Goal: Transaction & Acquisition: Purchase product/service

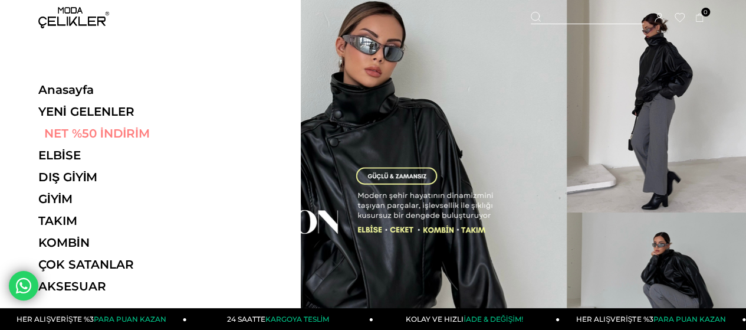
click at [56, 136] on link "NET %50 İNDİRİM" at bounding box center [119, 133] width 162 height 14
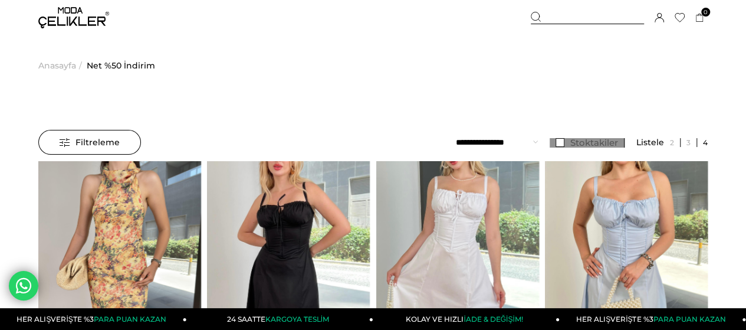
click at [558, 142] on link "Stoktakiler" at bounding box center [587, 142] width 75 height 9
click at [104, 141] on span "Filtreleme" at bounding box center [90, 142] width 60 height 24
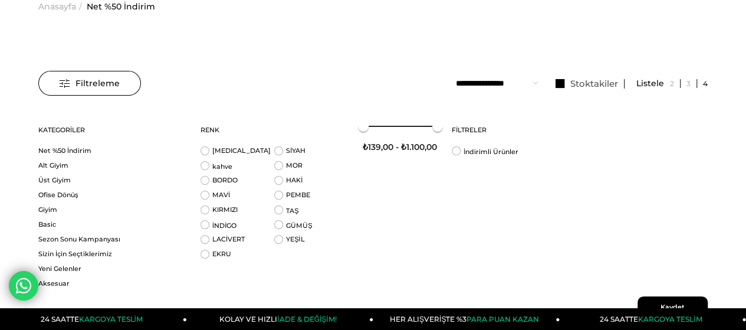
scroll to position [118, 0]
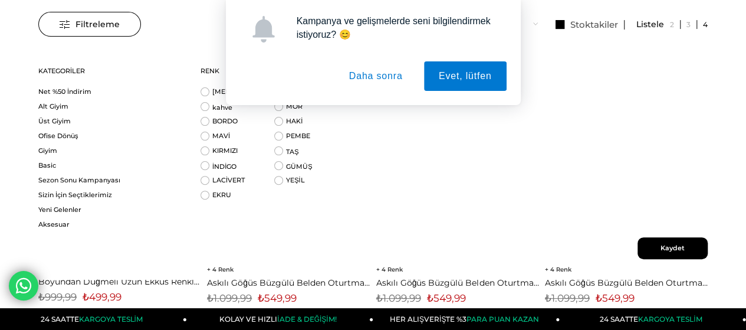
click at [380, 76] on button "Daha sonra" at bounding box center [375, 75] width 83 height 29
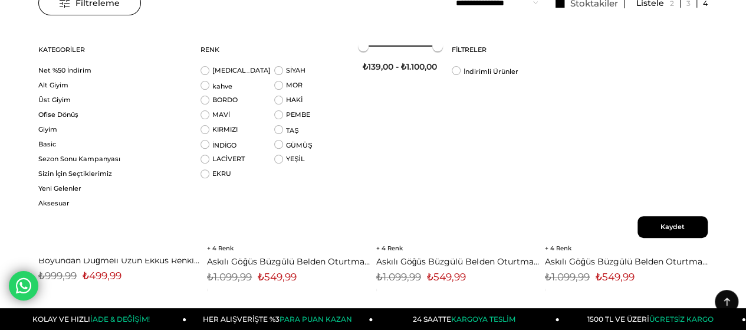
scroll to position [59, 0]
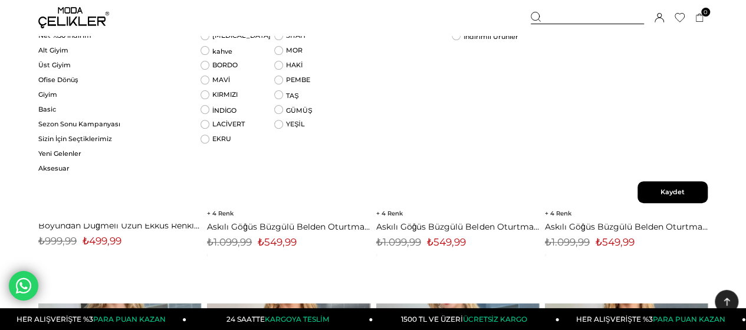
scroll to position [177, 0]
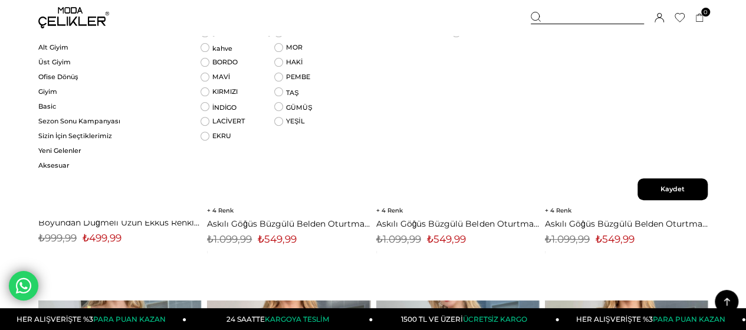
click at [650, 191] on span "Kaydet" at bounding box center [673, 189] width 70 height 22
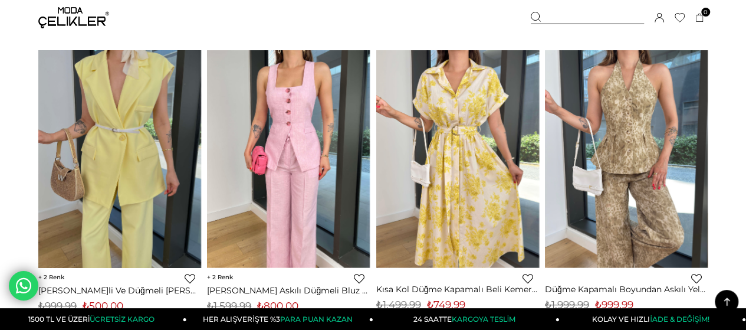
scroll to position [4837, 0]
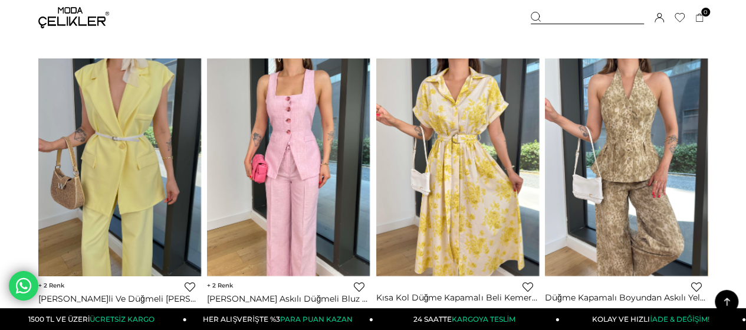
click at [68, 16] on img at bounding box center [73, 17] width 71 height 21
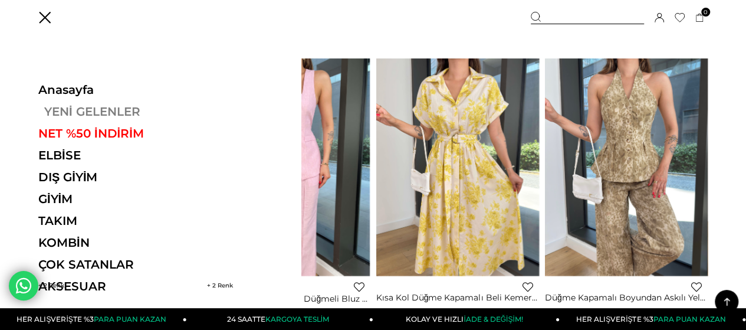
click at [67, 111] on link "YENİ GELENLER" at bounding box center [119, 111] width 162 height 14
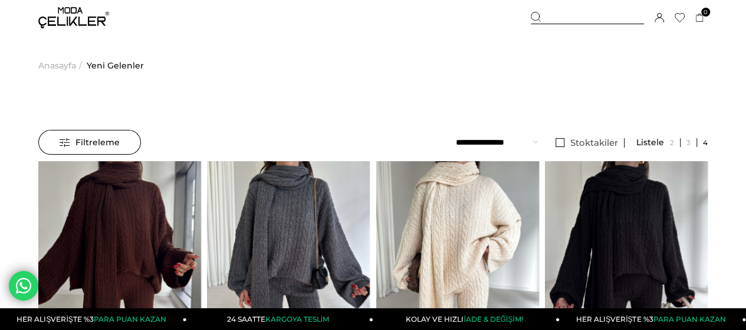
click at [115, 136] on span "Filtreleme" at bounding box center [90, 142] width 60 height 24
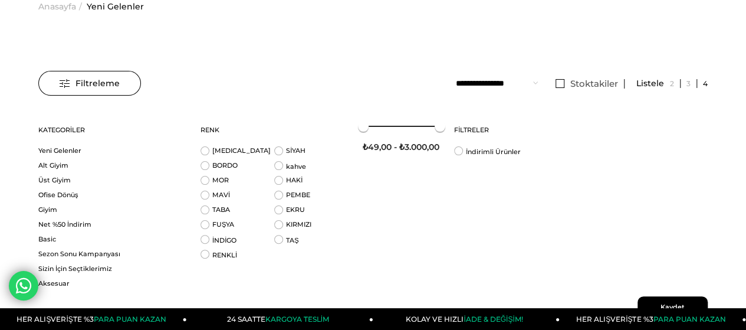
scroll to position [118, 0]
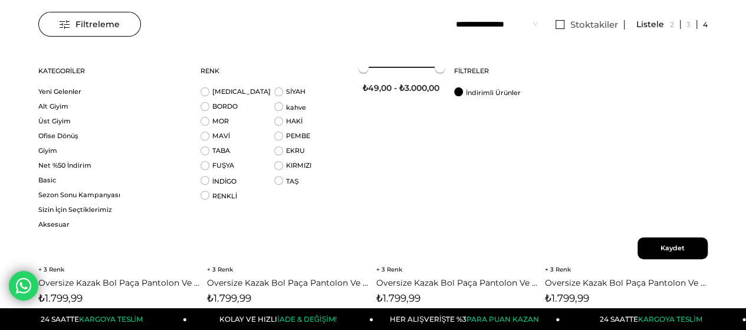
click at [468, 91] on li "İndirimli Ürünler" at bounding box center [491, 94] width 74 height 15
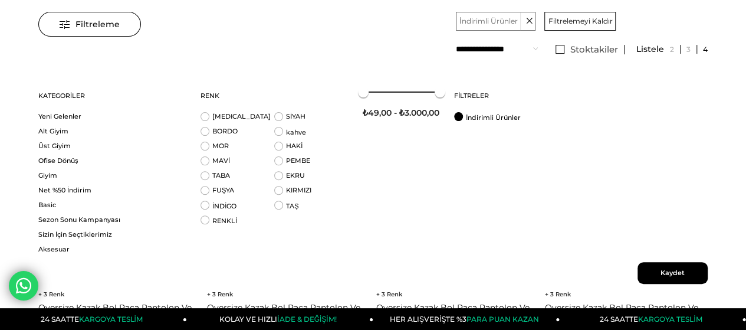
click at [460, 122] on li "İndirimli Ürünler" at bounding box center [491, 119] width 74 height 15
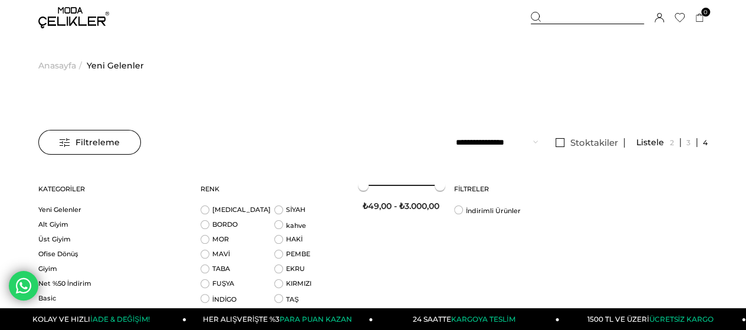
click at [86, 134] on span "Filtreleme" at bounding box center [90, 142] width 60 height 24
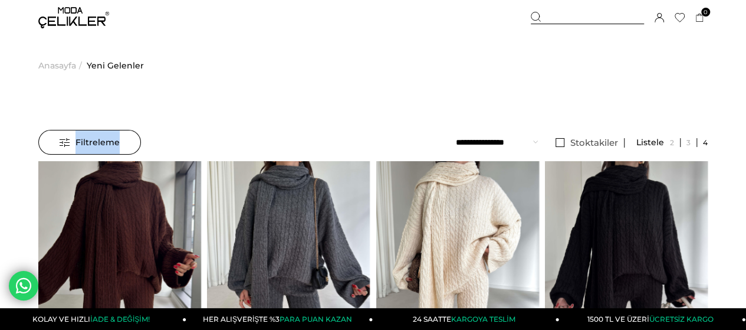
click at [86, 134] on span "Filtreleme" at bounding box center [90, 142] width 60 height 24
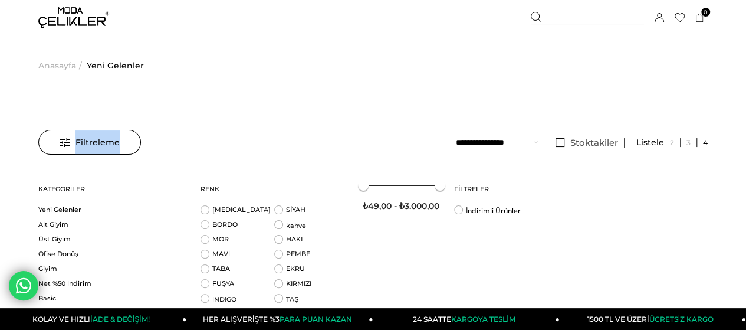
click at [86, 134] on span "Filtreleme" at bounding box center [90, 142] width 60 height 24
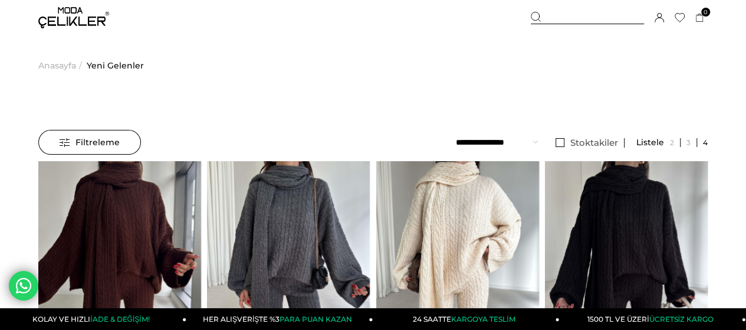
click at [563, 143] on link "Stoktakiler" at bounding box center [587, 142] width 75 height 9
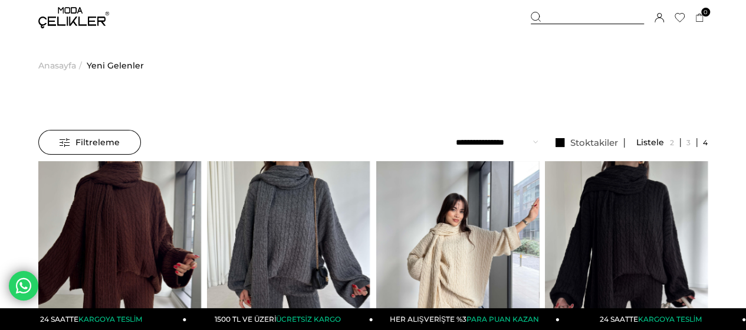
click at [524, 142] on select "**********" at bounding box center [497, 142] width 82 height 25
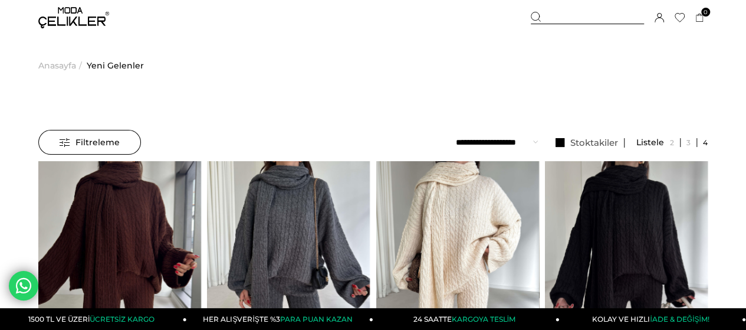
click at [455, 63] on ul "Anasayfa > Yeni Gelenler" at bounding box center [372, 65] width 669 height 60
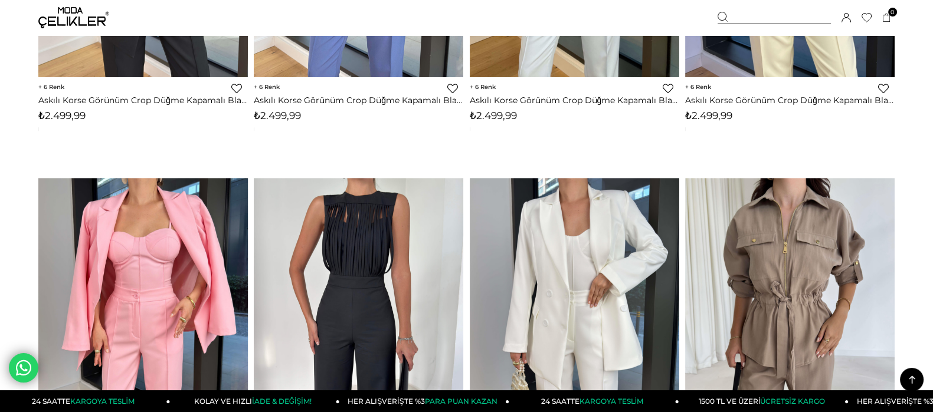
scroll to position [1220, 0]
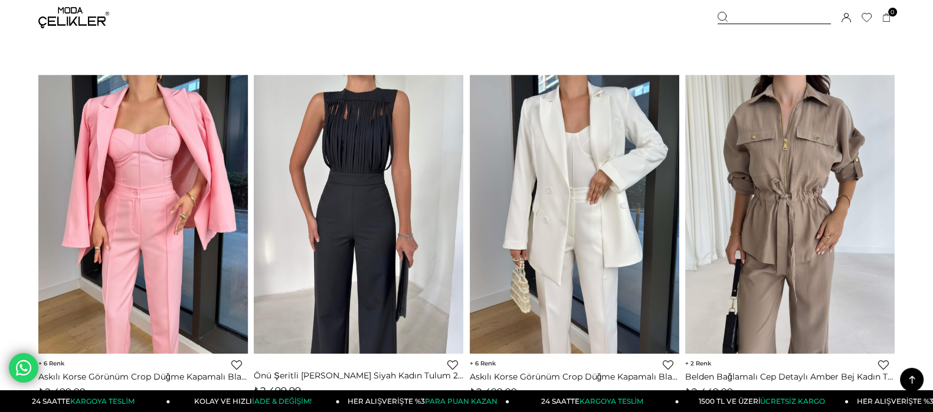
drag, startPoint x: 722, startPoint y: 1, endPoint x: 17, endPoint y: 96, distance: 711.7
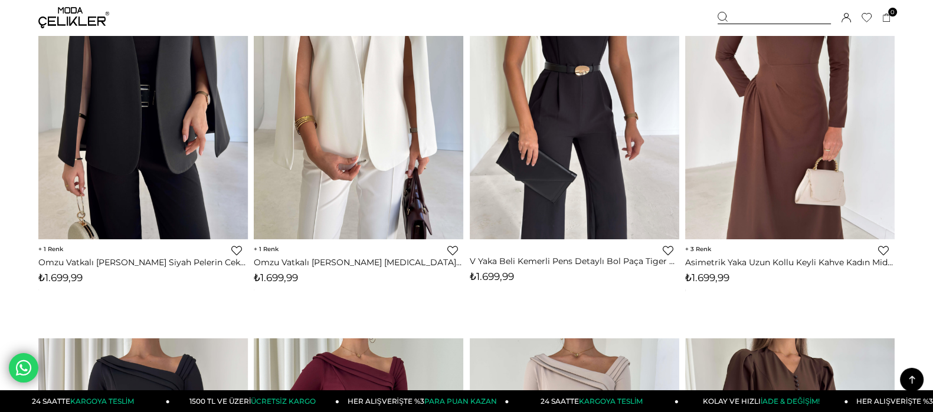
scroll to position [0, 0]
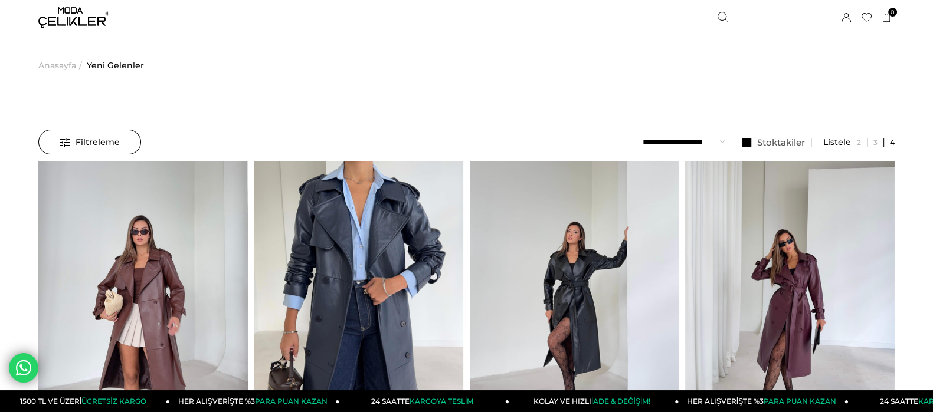
click at [87, 145] on span "Filtreleme" at bounding box center [90, 142] width 60 height 24
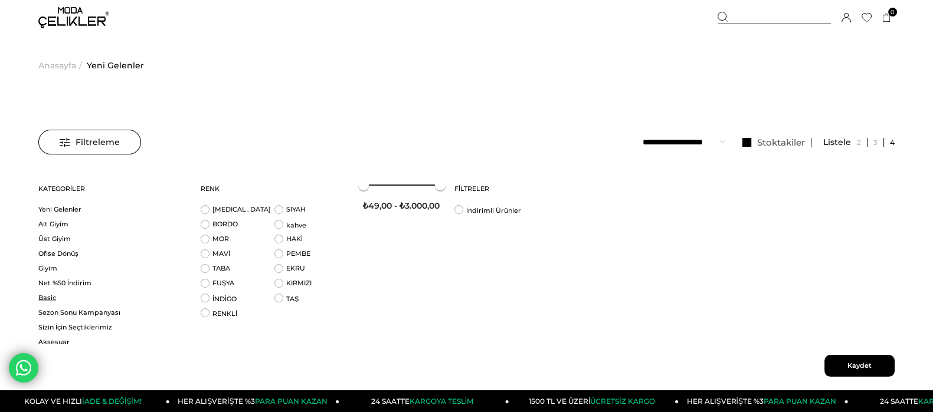
scroll to position [73, 0]
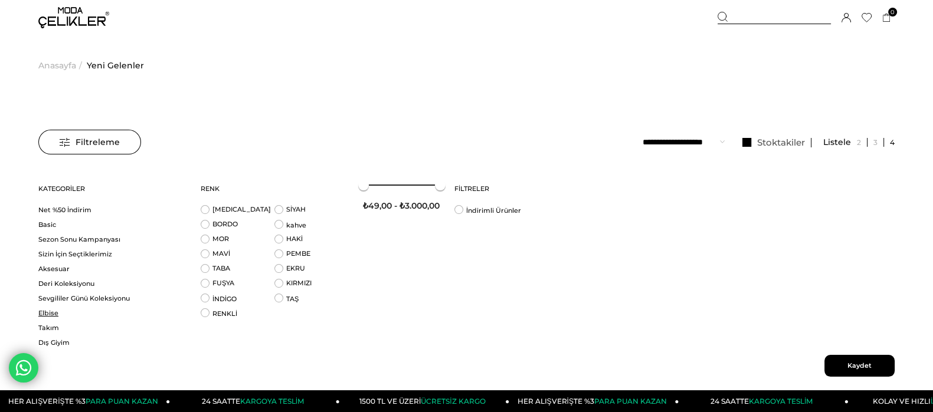
click at [48, 309] on link "Elbise" at bounding box center [111, 313] width 147 height 9
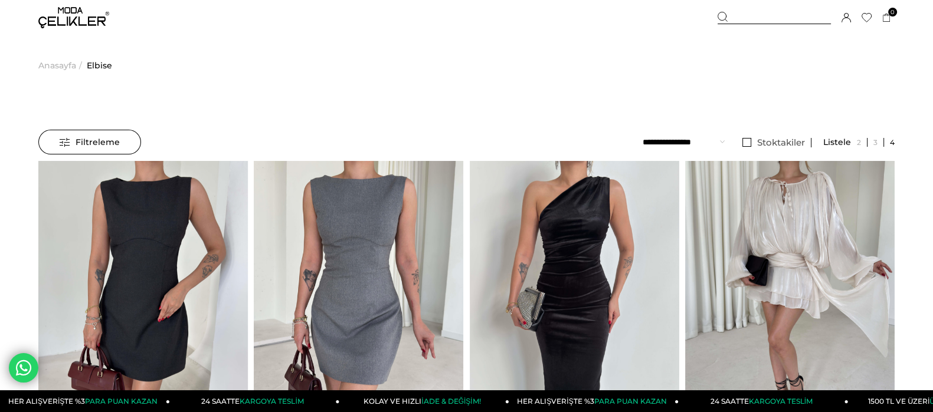
click at [753, 137] on li "Stoktakiler" at bounding box center [773, 142] width 75 height 25
click at [751, 143] on link "Stoktakiler" at bounding box center [773, 142] width 75 height 9
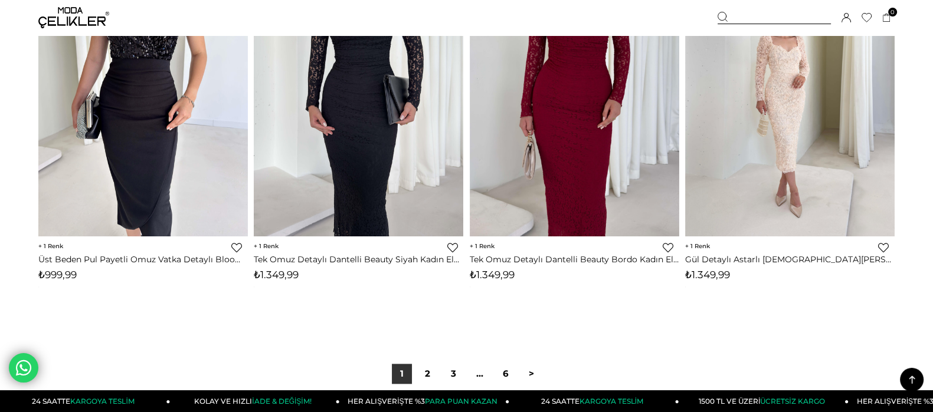
scroll to position [7520, 0]
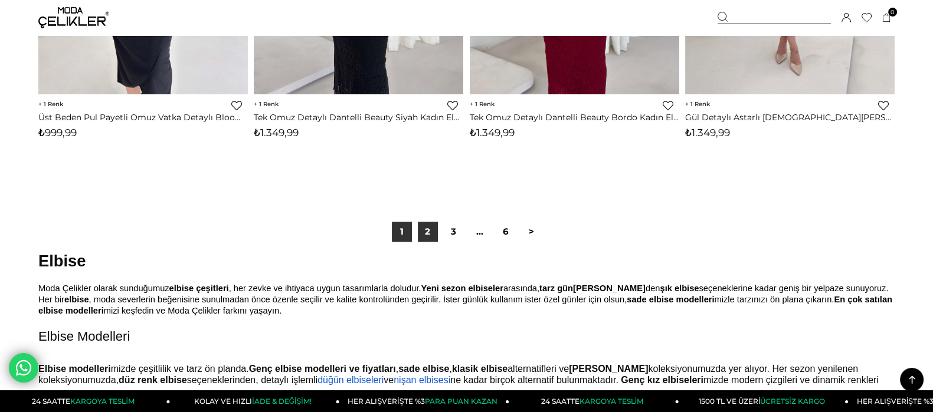
click at [429, 224] on link "2" at bounding box center [428, 232] width 20 height 20
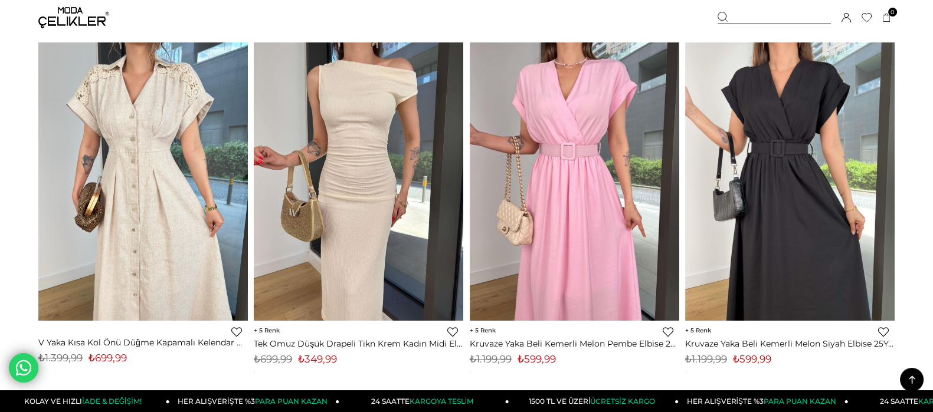
scroll to position [7372, 0]
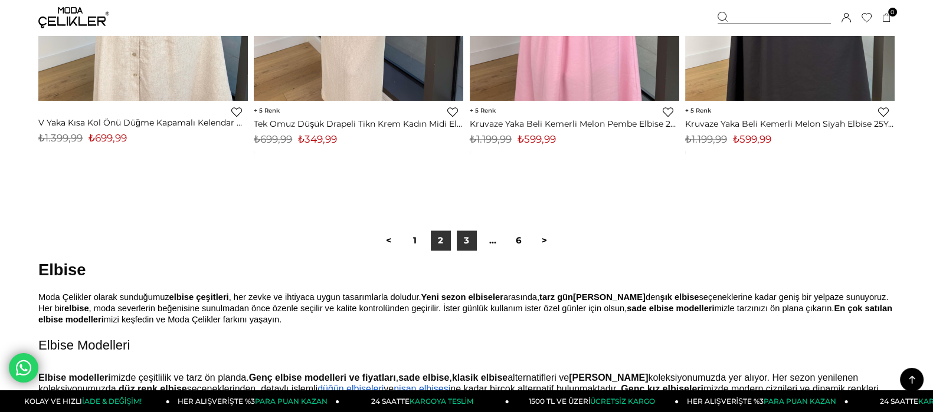
click at [470, 239] on link "3" at bounding box center [467, 241] width 20 height 20
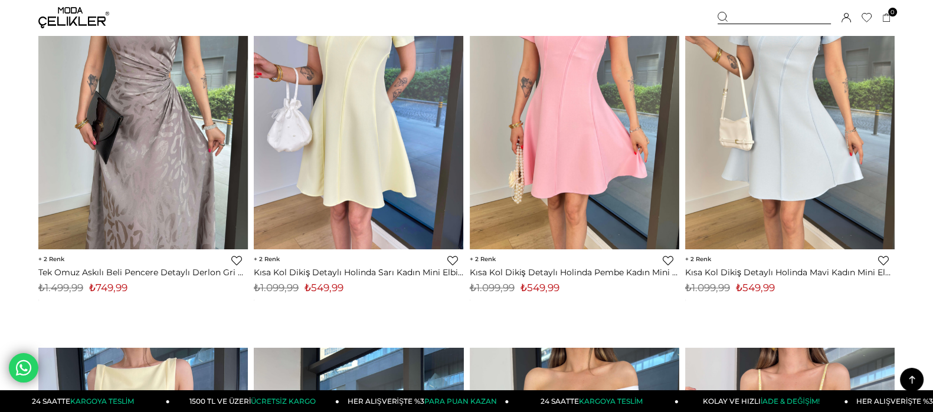
scroll to position [1770, 0]
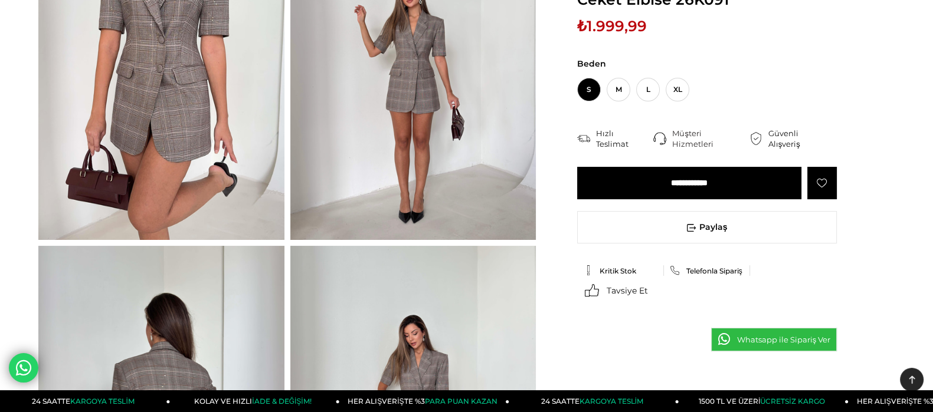
scroll to position [73, 0]
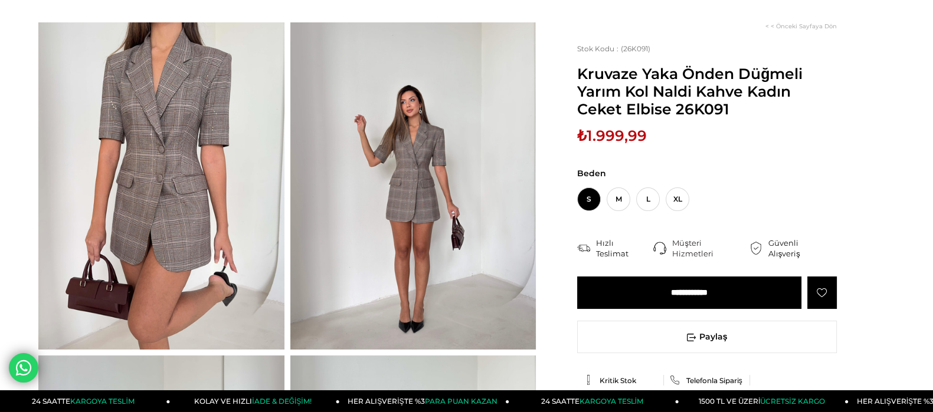
click at [388, 155] on img at bounding box center [413, 185] width 246 height 327
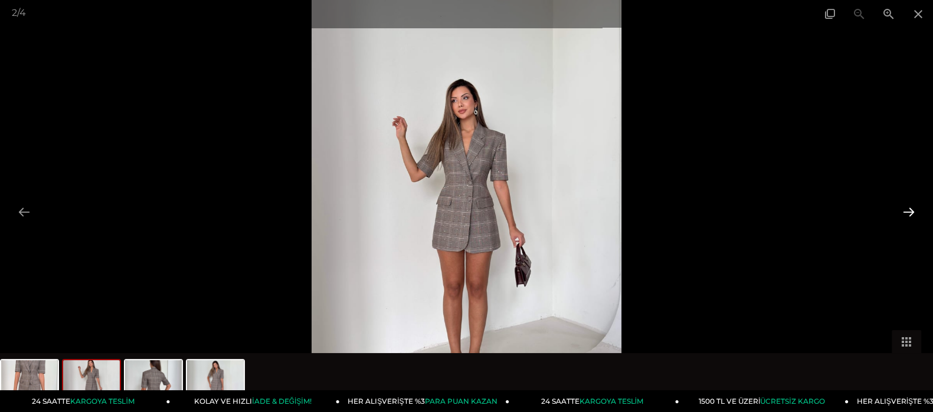
click at [904, 209] on button at bounding box center [908, 212] width 25 height 23
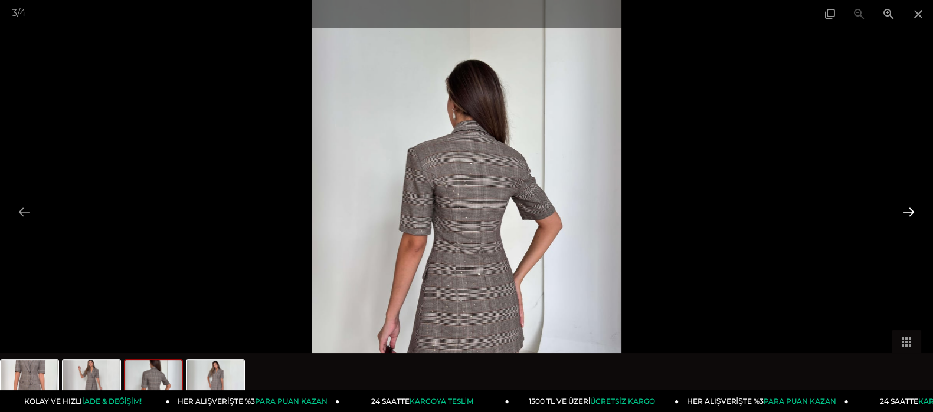
click at [904, 209] on button at bounding box center [908, 212] width 25 height 23
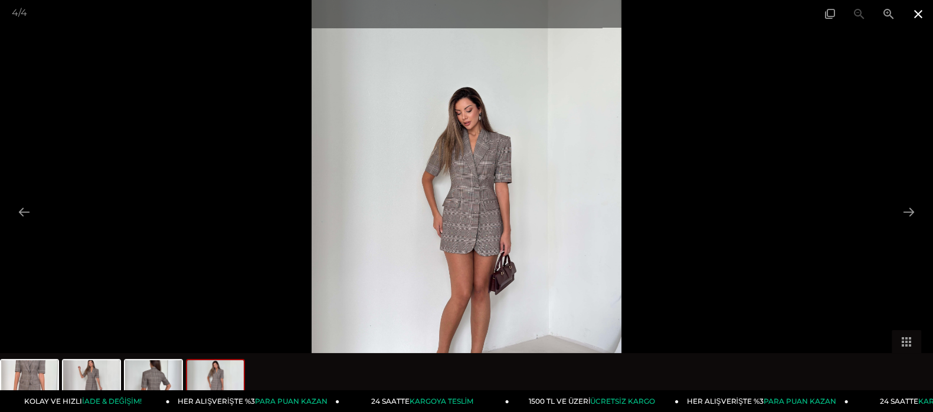
click at [917, 15] on span at bounding box center [917, 14] width 29 height 28
